Goal: Task Accomplishment & Management: Use online tool/utility

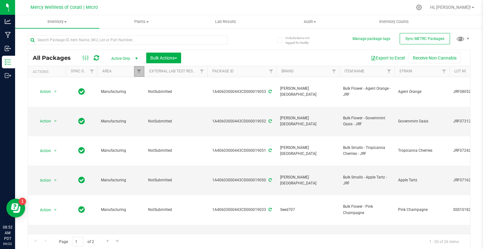
click at [140, 67] on link "Filter" at bounding box center [139, 71] width 10 height 11
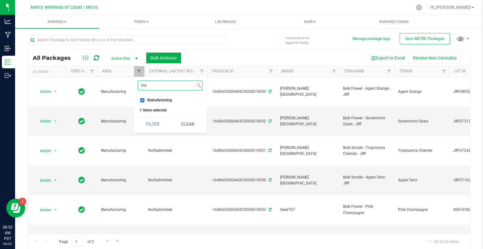
type input "ma"
click at [141, 99] on input "Manufacturing" at bounding box center [142, 100] width 4 height 4
checkbox input "false"
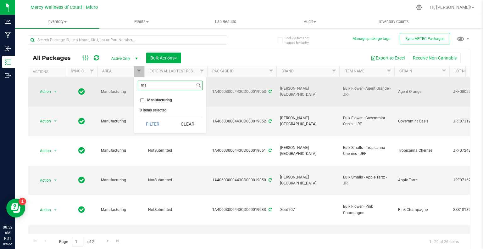
drag, startPoint x: 156, startPoint y: 86, endPoint x: 102, endPoint y: 84, distance: 54.1
click at [102, 84] on body "Analytics Manufacturing Inbound Inventory Outbound 08:52 AM PDT [DATE] 09/22 Me…" at bounding box center [241, 124] width 483 height 249
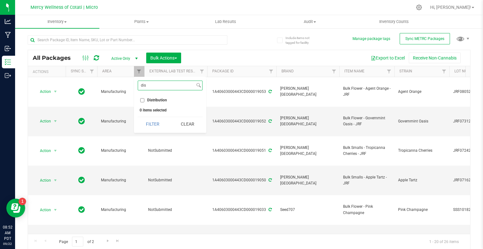
type input "dis"
click at [143, 101] on input "Distribution" at bounding box center [142, 100] width 4 height 4
checkbox input "true"
click at [155, 126] on button "Filter" at bounding box center [153, 124] width 30 height 14
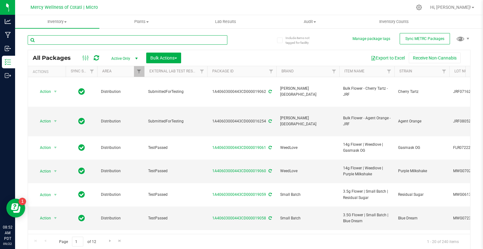
click at [174, 39] on input "text" at bounding box center [128, 39] width 200 height 9
type input "hash"
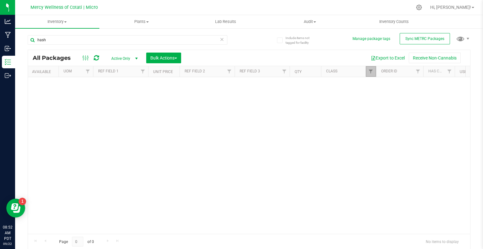
click at [369, 74] on link "Filter" at bounding box center [371, 71] width 10 height 11
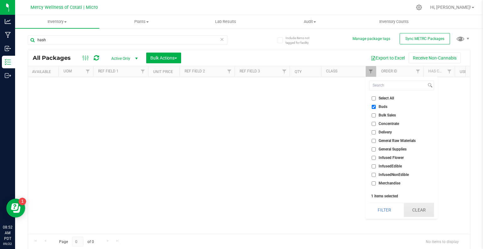
click at [414, 208] on button "Clear" at bounding box center [419, 210] width 30 height 14
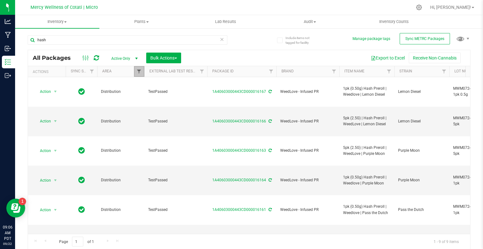
click at [137, 72] on span "Filter" at bounding box center [138, 71] width 5 height 5
click at [143, 99] on input "Distribution" at bounding box center [142, 100] width 4 height 4
checkbox input "false"
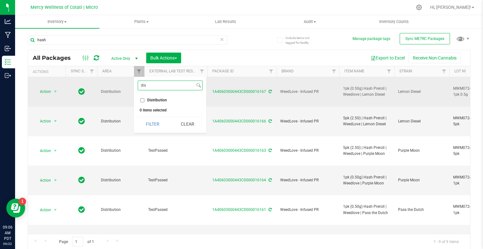
drag, startPoint x: 157, startPoint y: 88, endPoint x: 116, endPoint y: 79, distance: 42.4
click at [116, 79] on body "Analytics Manufacturing Inbound Inventory Outbound 09:06 AM PDT [DATE] 09/22 Me…" at bounding box center [241, 124] width 483 height 249
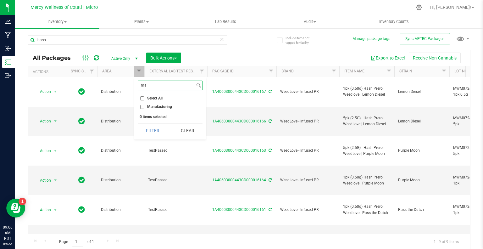
type input "ma"
click at [140, 108] on input "Manufacturing" at bounding box center [142, 107] width 4 height 4
checkbox input "true"
click at [156, 134] on button "Filter" at bounding box center [153, 131] width 30 height 14
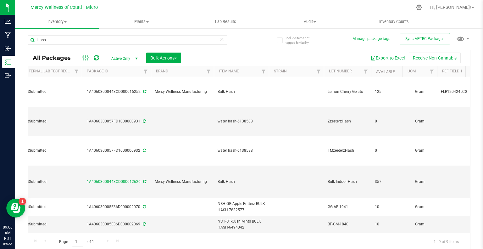
scroll to position [0, 52]
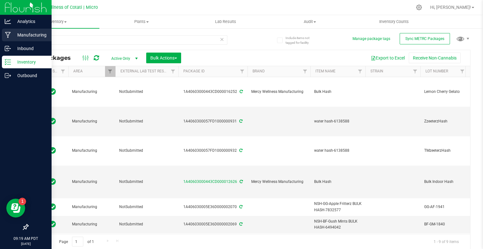
click at [28, 32] on p "Manufacturing" at bounding box center [30, 35] width 38 height 8
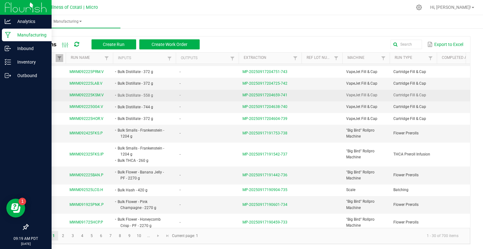
scroll to position [31, 0]
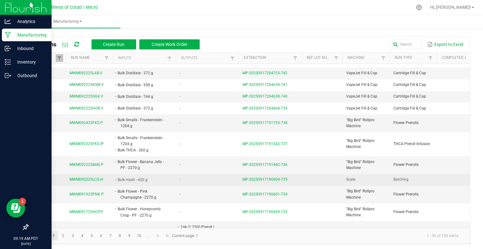
click at [88, 179] on span "MWM092525LCG.H" at bounding box center [86, 179] width 34 height 6
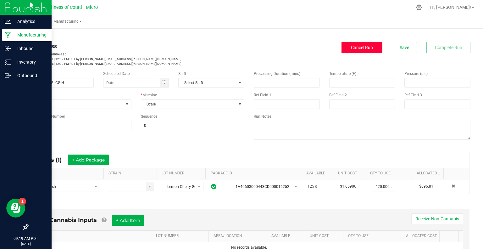
click at [364, 47] on span "Cancel Run" at bounding box center [362, 47] width 22 height 5
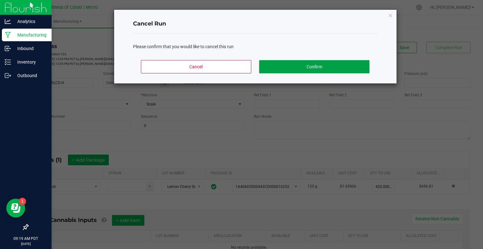
click at [289, 65] on button "Confirm" at bounding box center [314, 66] width 110 height 13
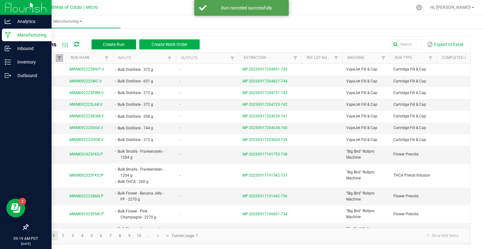
click at [118, 44] on span "Create Run" at bounding box center [114, 44] width 22 height 5
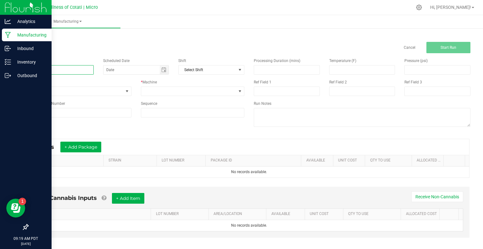
click at [70, 71] on input at bounding box center [61, 69] width 66 height 9
paste input "MWM092425BIG.H"
type input "MWM092425BIG.H"
drag, startPoint x: 66, startPoint y: 90, endPoint x: 72, endPoint y: 91, distance: 5.7
click at [67, 90] on span "None" at bounding box center [75, 91] width 95 height 9
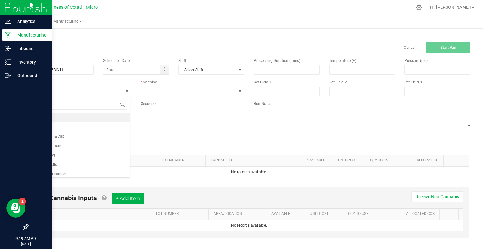
scroll to position [9, 102]
click at [44, 130] on li "Batching" at bounding box center [79, 126] width 102 height 9
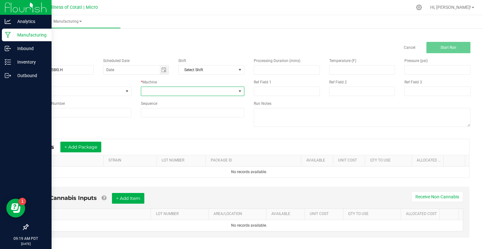
click at [176, 92] on span at bounding box center [188, 91] width 95 height 9
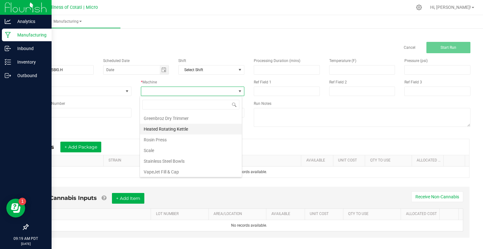
scroll to position [43, 0]
click at [170, 152] on li "Scale" at bounding box center [191, 150] width 102 height 11
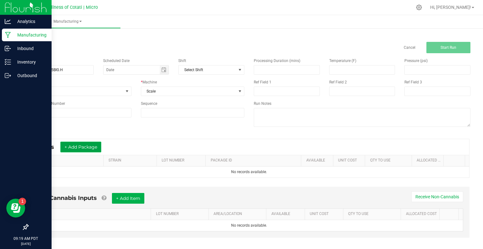
click at [70, 145] on button "+ Add Package" at bounding box center [80, 146] width 41 height 11
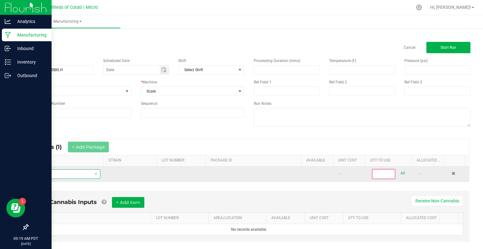
click at [65, 172] on span "NO DATA FOUND" at bounding box center [62, 173] width 59 height 9
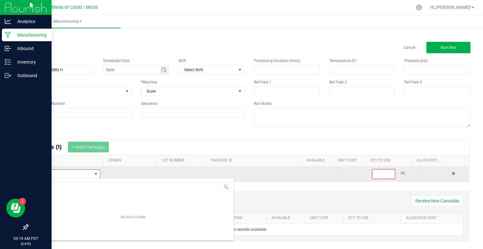
scroll to position [9, 65]
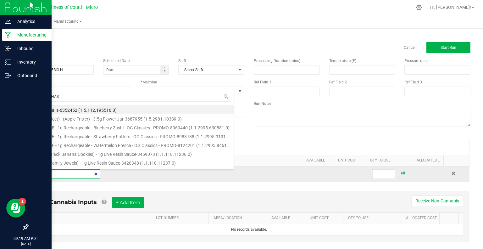
type input "BULK HASH"
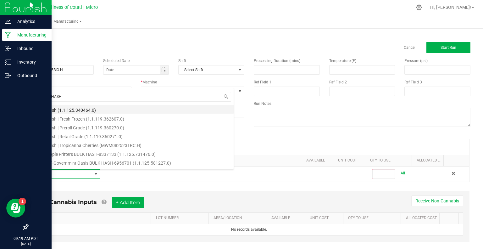
click at [62, 109] on li "Bulk Hash (1.1.125.340464.0)" at bounding box center [133, 109] width 201 height 9
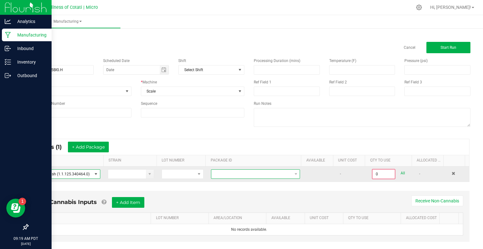
click at [220, 172] on span at bounding box center [251, 173] width 80 height 9
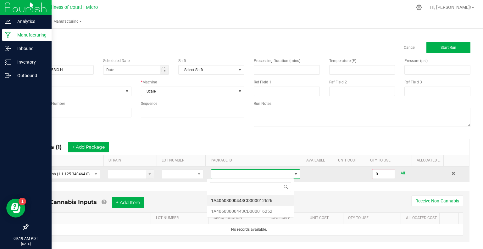
scroll to position [9, 87]
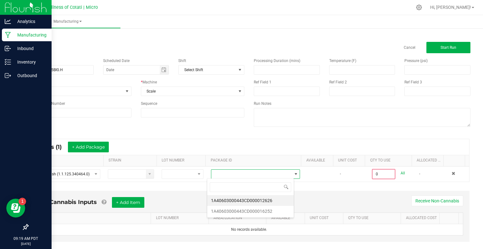
click at [237, 202] on li "1A40603000443CD000012626" at bounding box center [250, 200] width 86 height 11
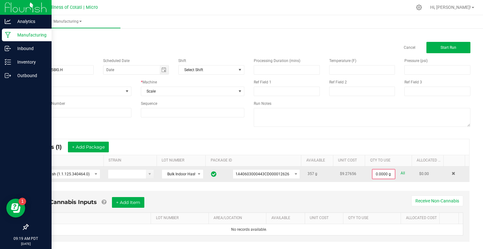
click at [400, 171] on link "All" at bounding box center [402, 173] width 4 height 8
type input "357.0000 g"
click at [459, 49] on button "Start Run" at bounding box center [448, 47] width 44 height 11
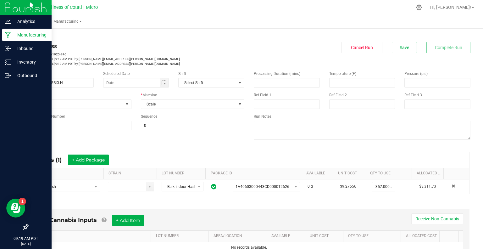
click at [39, 34] on link "< All Runs" at bounding box center [36, 36] width 17 height 4
